Goal: Task Accomplishment & Management: Use online tool/utility

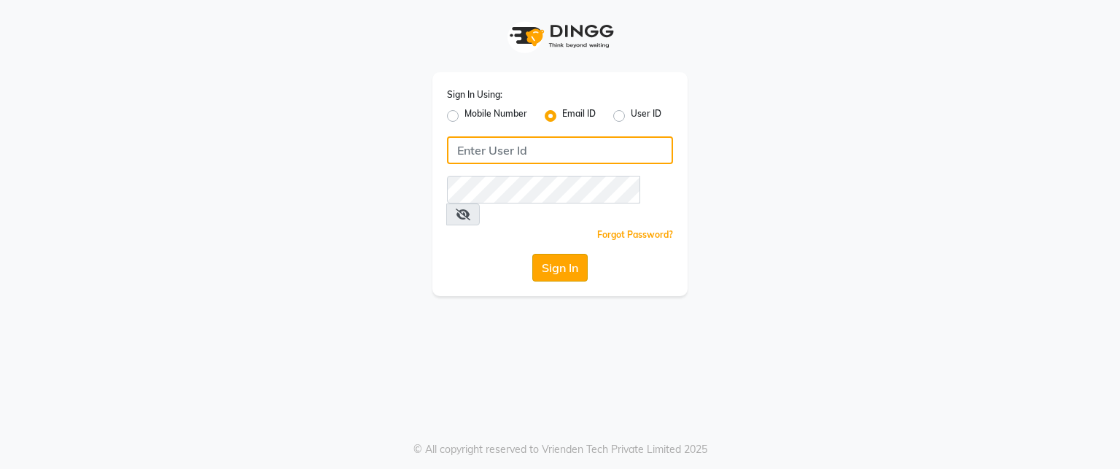
type input "[EMAIL_ADDRESS][DOMAIN_NAME]"
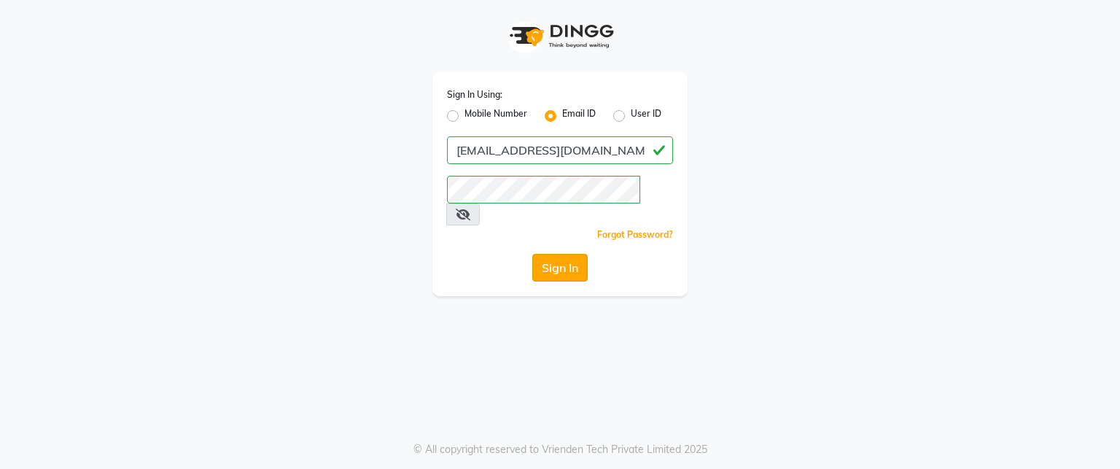
click at [556, 254] on button "Sign In" at bounding box center [560, 268] width 55 height 28
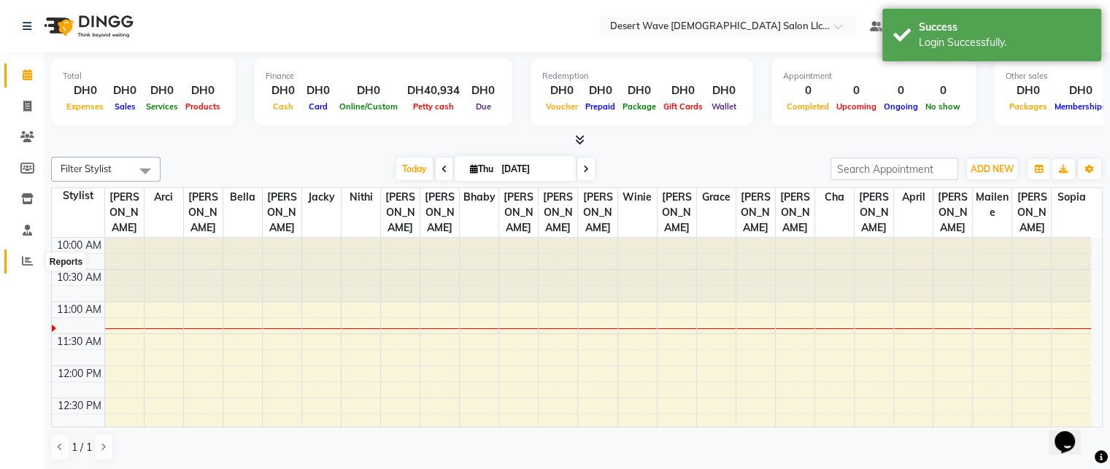
click at [32, 263] on span at bounding box center [28, 261] width 26 height 17
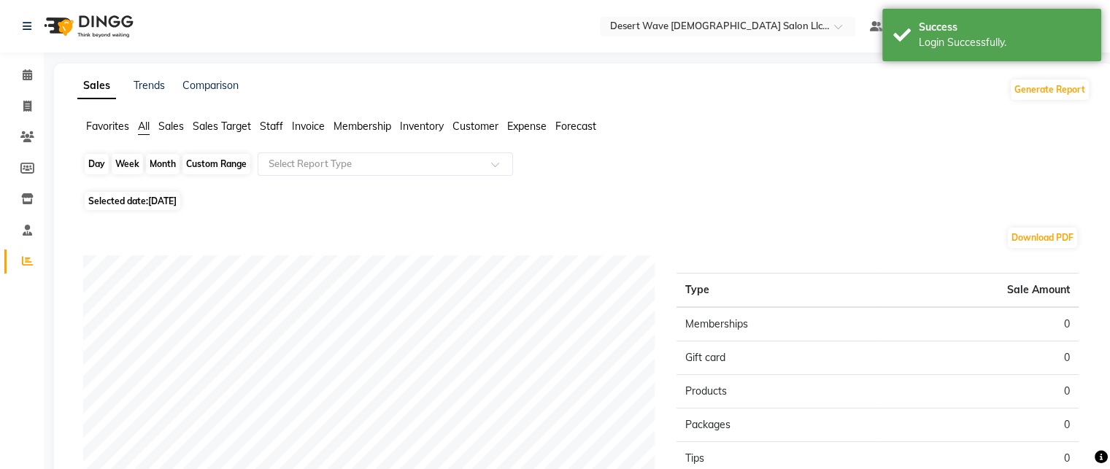
click at [95, 161] on div "Day" at bounding box center [97, 164] width 24 height 20
select select "9"
select select "2025"
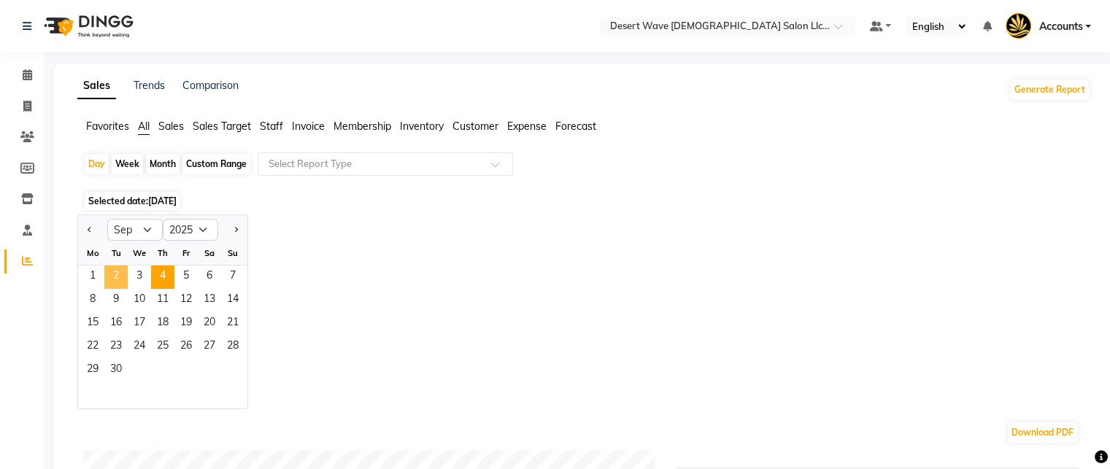
click at [118, 276] on span "2" at bounding box center [115, 277] width 23 height 23
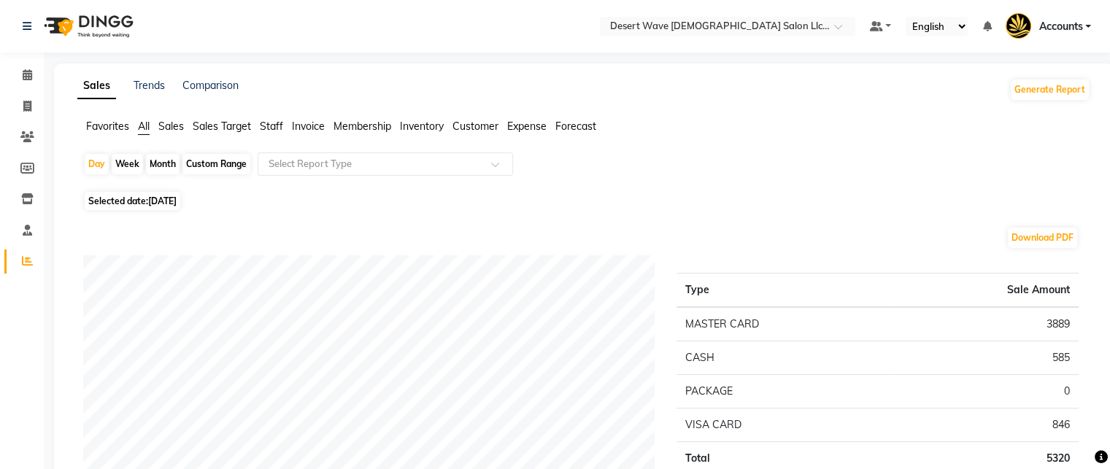
click at [176, 206] on span "[DATE]" at bounding box center [162, 201] width 28 height 11
select select "9"
select select "2025"
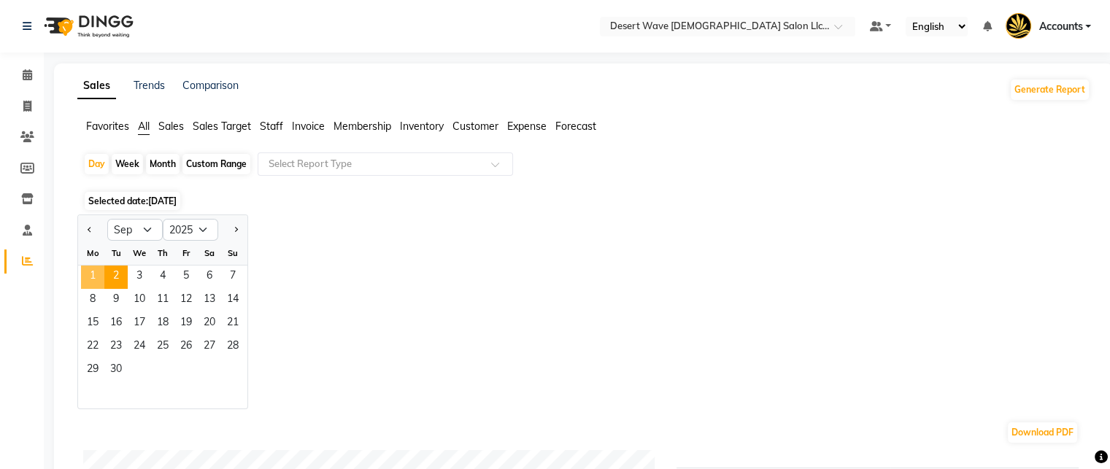
click at [88, 273] on span "1" at bounding box center [92, 277] width 23 height 23
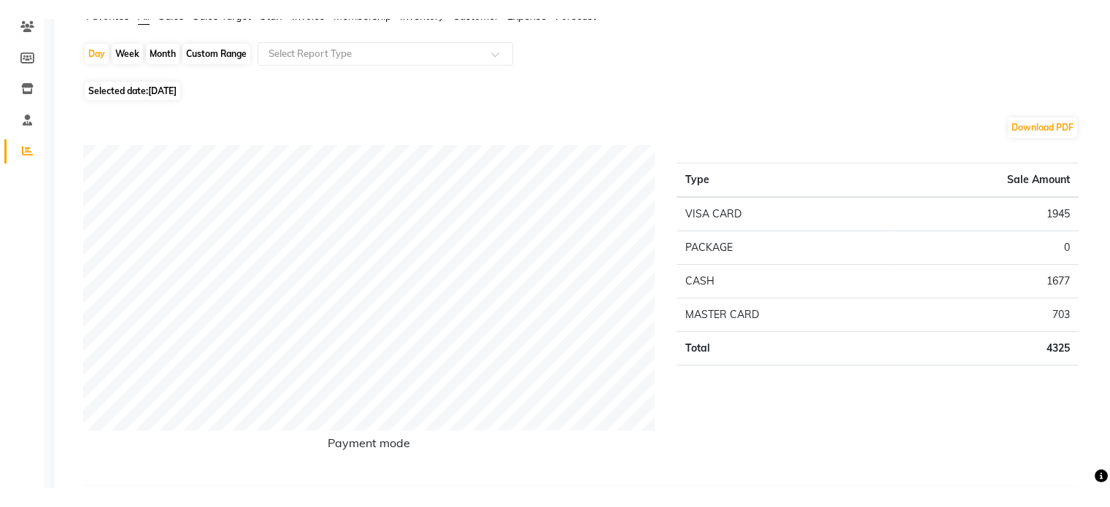
scroll to position [125, 0]
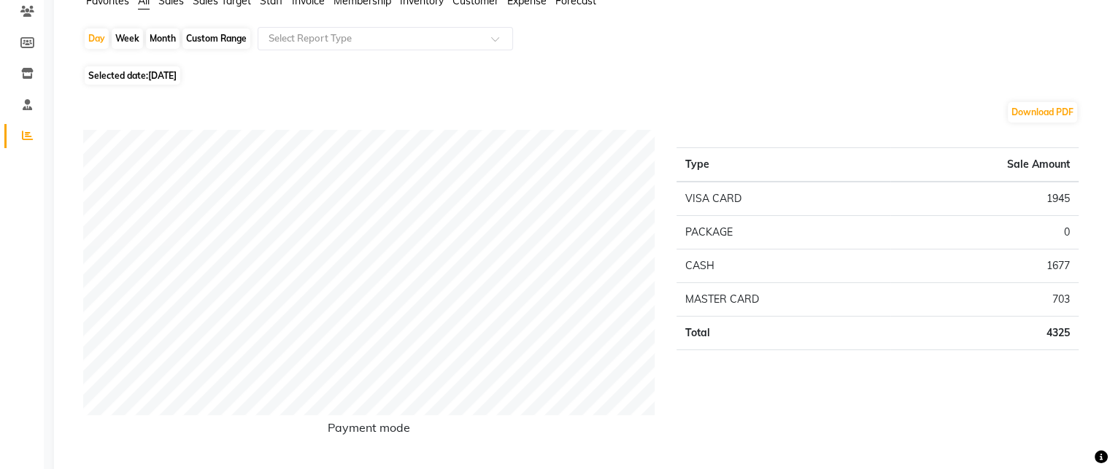
click at [146, 78] on span "Selected date: [DATE]" at bounding box center [133, 75] width 96 height 18
select select "9"
select select "2025"
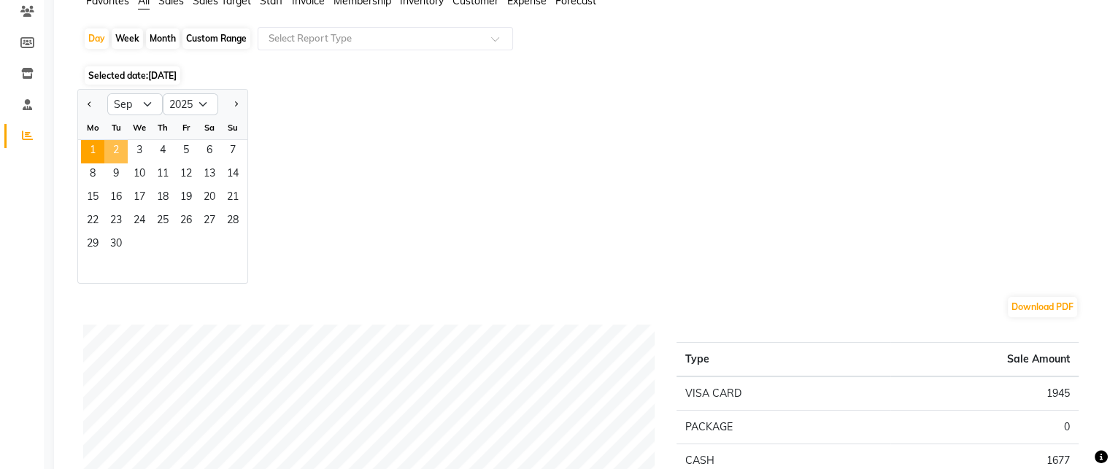
click at [112, 144] on span "2" at bounding box center [115, 151] width 23 height 23
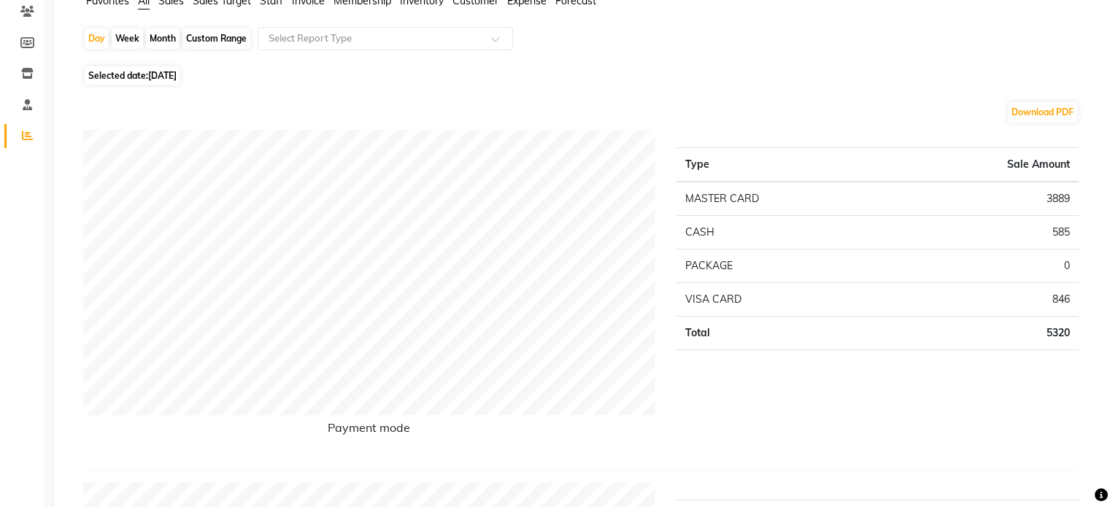
click at [142, 79] on span "Selected date: [DATE]" at bounding box center [133, 75] width 96 height 18
select select "9"
select select "2025"
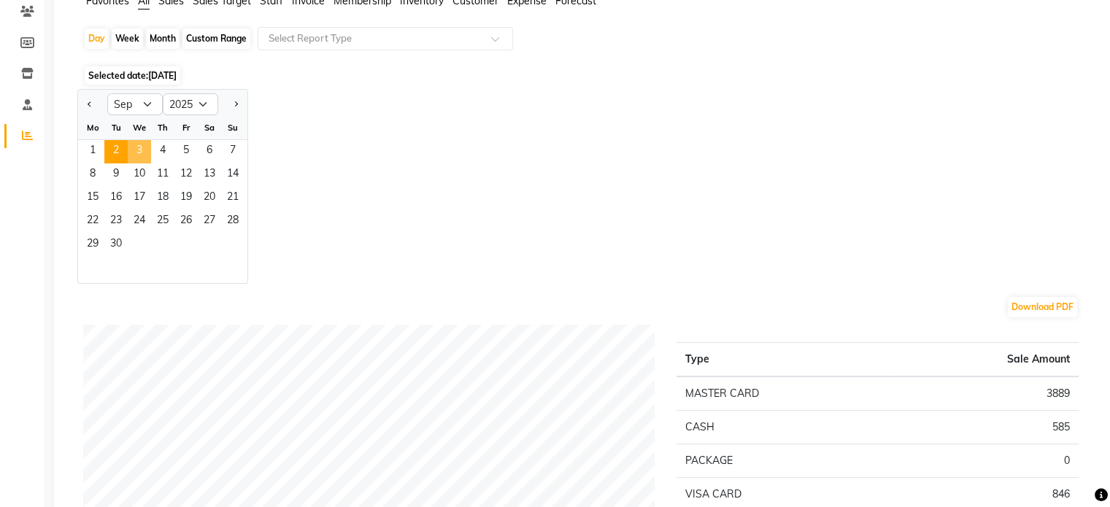
click at [134, 147] on span "3" at bounding box center [139, 151] width 23 height 23
